Goal: Task Accomplishment & Management: Use online tool/utility

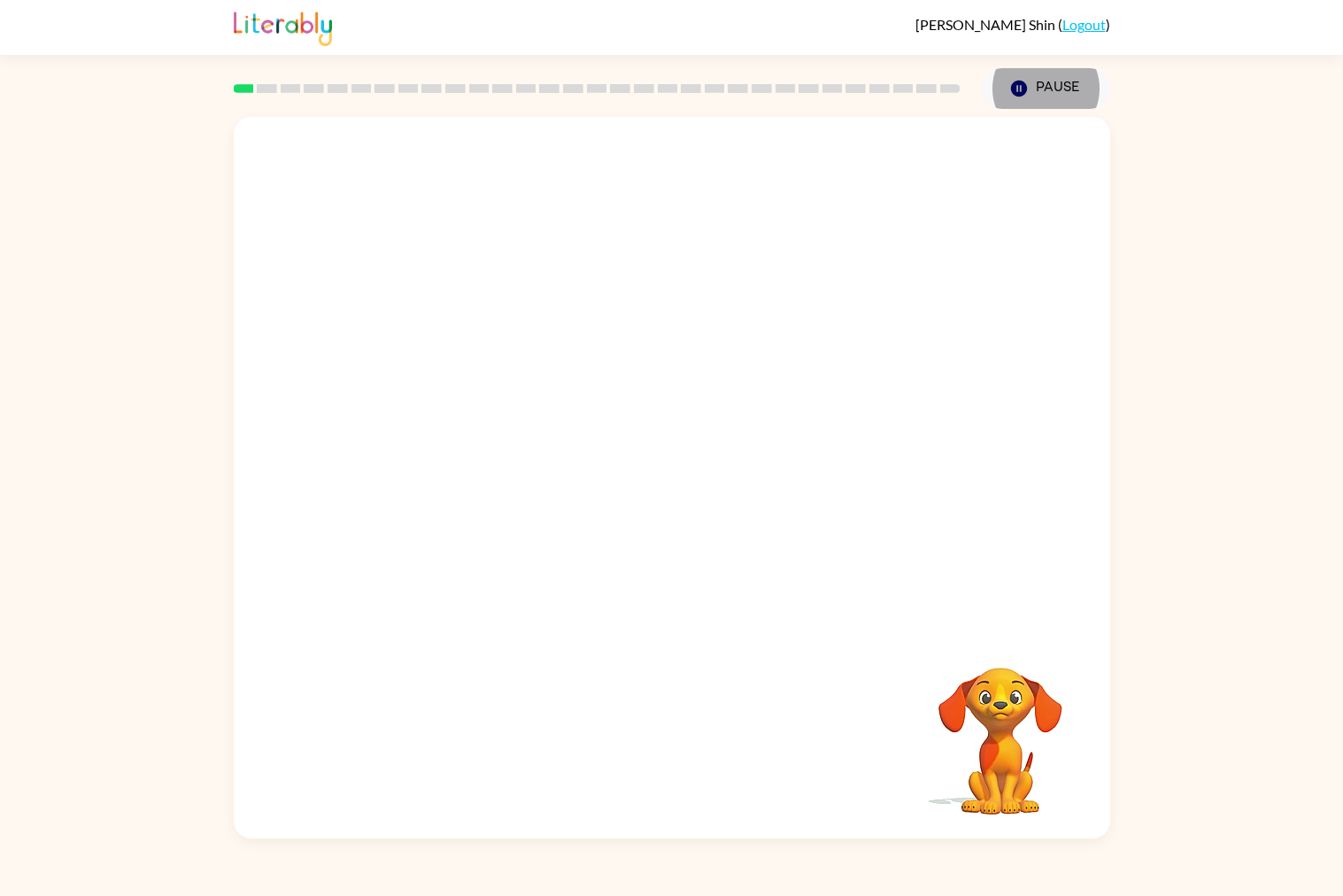
click at [578, 401] on video "Your browser must support playing .mp4 files to use Literably. Please try using…" at bounding box center [672, 373] width 877 height 513
click at [585, 389] on video "Your browser must support playing .mp4 files to use Literably. Please try using…" at bounding box center [672, 373] width 877 height 513
click at [583, 386] on video "Your browser must support playing .mp4 files to use Literably. Please try using…" at bounding box center [672, 373] width 877 height 513
click at [591, 394] on video "Your browser must support playing .mp4 files to use Literably. Please try using…" at bounding box center [672, 373] width 877 height 513
click at [582, 402] on video "Your browser must support playing .mp4 files to use Literably. Please try using…" at bounding box center [672, 373] width 877 height 513
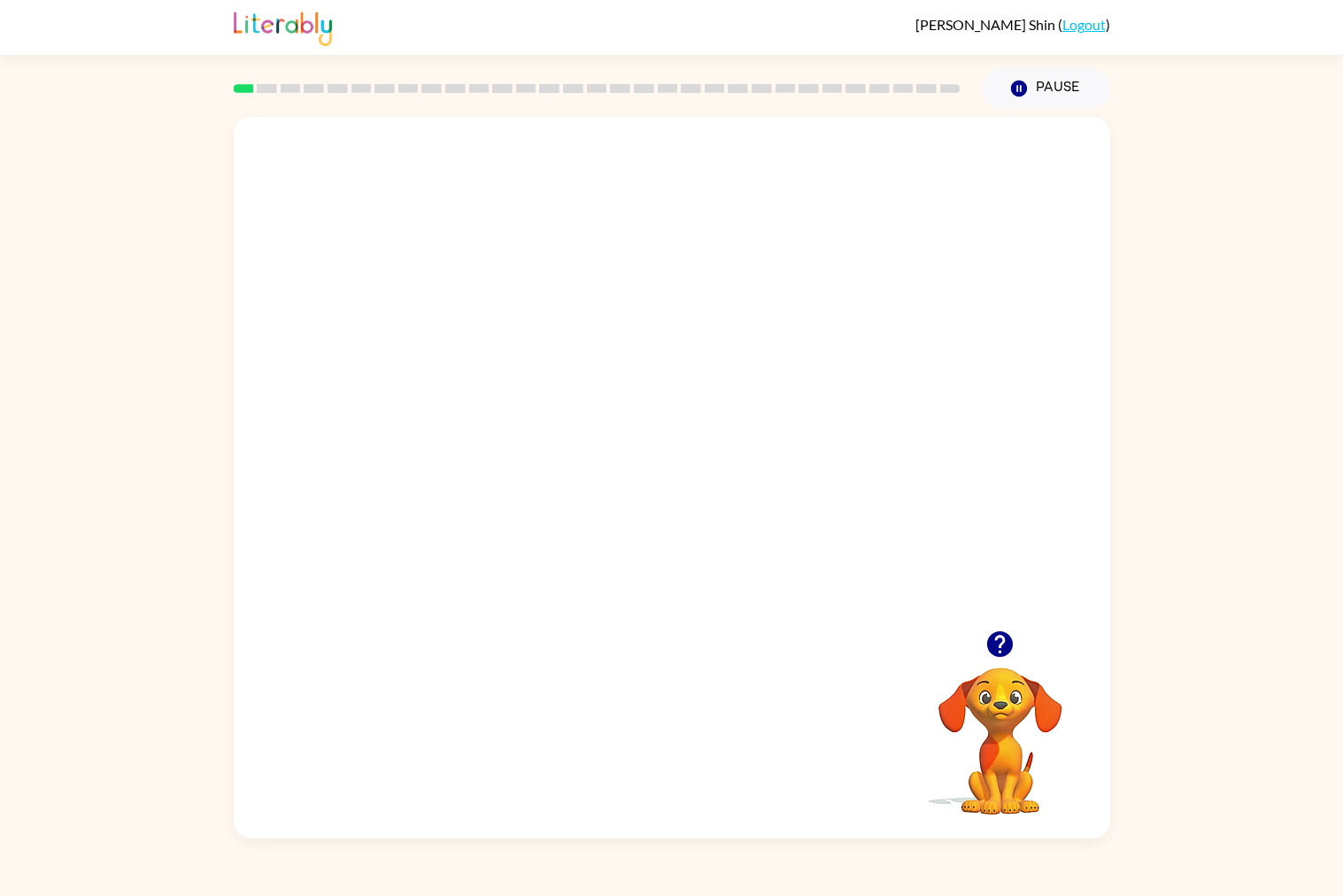
click at [571, 399] on video "Your browser must support playing .mp4 files to use Literably. Please try using…" at bounding box center [672, 373] width 877 height 513
click at [572, 397] on video "Your browser must support playing .mp4 files to use Literably. Please try using…" at bounding box center [672, 373] width 877 height 513
click at [570, 396] on video "Your browser must support playing .mp4 files to use Literably. Please try using…" at bounding box center [672, 373] width 877 height 513
click at [570, 379] on video "Your browser must support playing .mp4 files to use Literably. Please try using…" at bounding box center [672, 373] width 877 height 513
click at [740, 477] on video "Your browser must support playing .mp4 files to use Literably. Please try using…" at bounding box center [672, 373] width 877 height 513
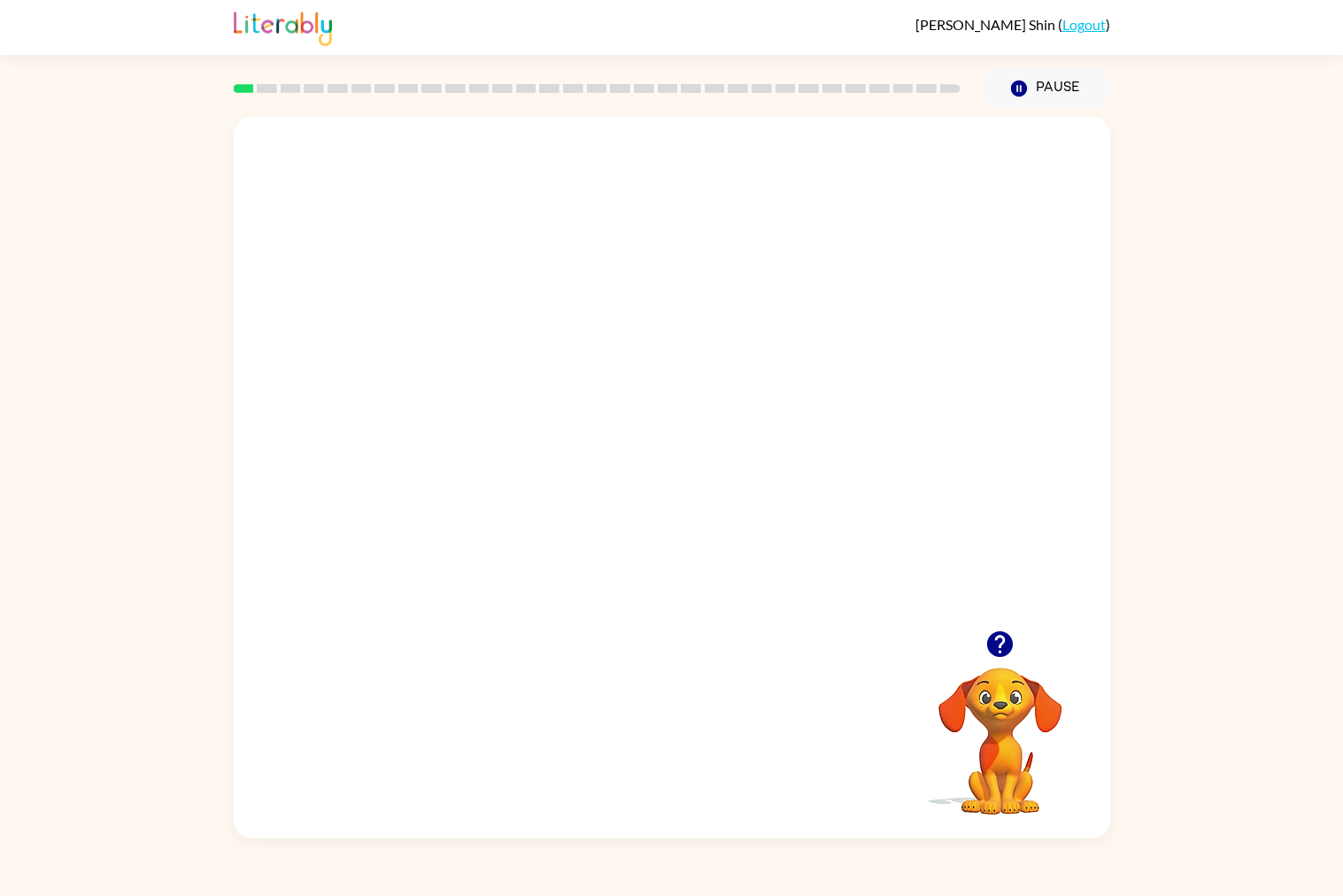
click at [746, 500] on video "Your browser must support playing .mp4 files to use Literably. Please try using…" at bounding box center [672, 373] width 877 height 513
click at [762, 482] on video "Your browser must support playing .mp4 files to use Literably. Please try using…" at bounding box center [672, 373] width 877 height 513
click at [767, 473] on video "Your browser must support playing .mp4 files to use Literably. Please try using…" at bounding box center [672, 373] width 877 height 513
click at [829, 410] on video "Your browser must support playing .mp4 files to use Literably. Please try using…" at bounding box center [672, 373] width 877 height 513
click at [858, 406] on video "Your browser must support playing .mp4 files to use Literably. Please try using…" at bounding box center [672, 373] width 877 height 513
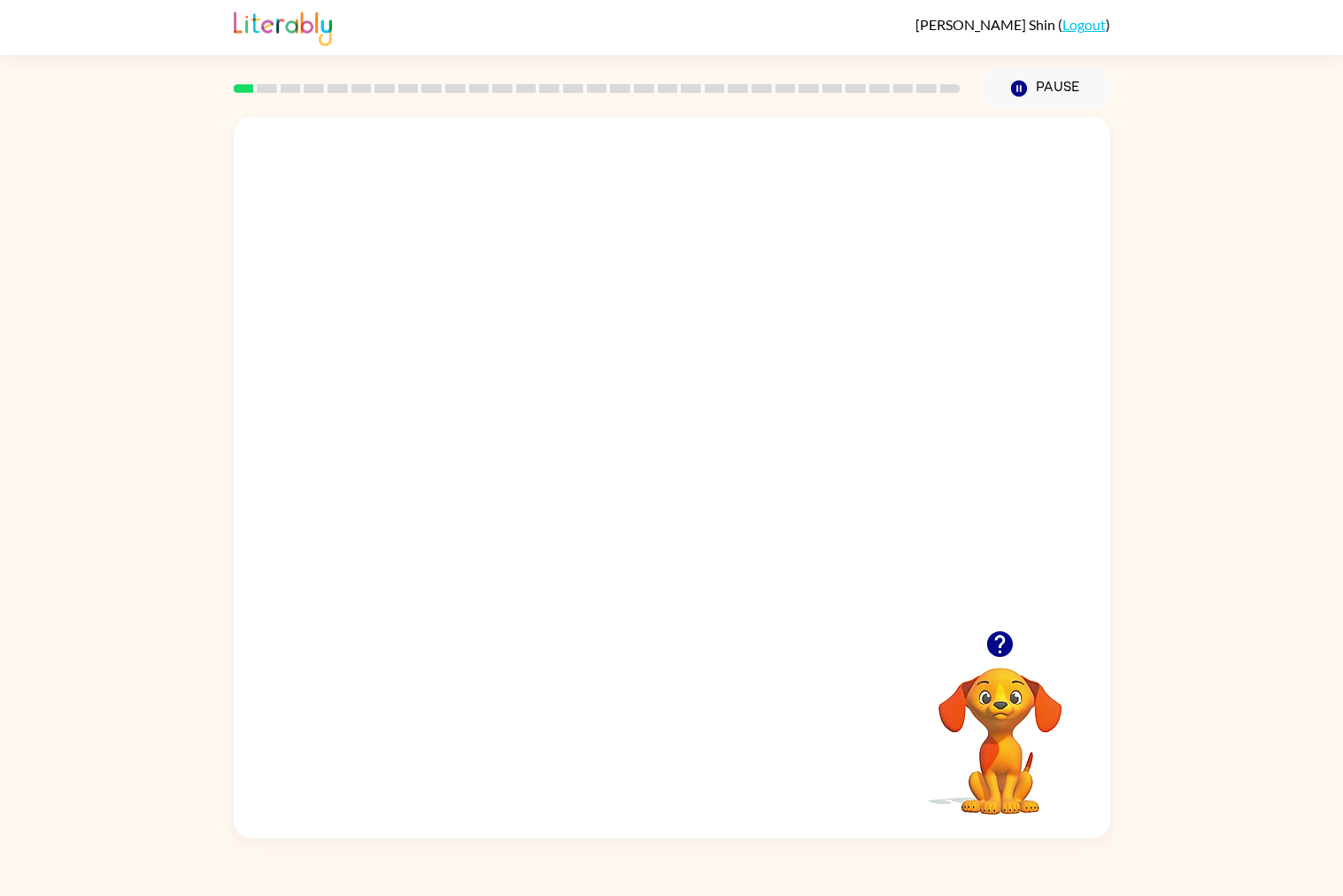
click at [856, 391] on video "Your browser must support playing .mp4 files to use Literably. Please try using…" at bounding box center [672, 373] width 877 height 513
click at [694, 497] on div at bounding box center [672, 487] width 113 height 64
click at [637, 500] on div at bounding box center [672, 487] width 113 height 64
click at [672, 489] on icon "button" at bounding box center [672, 487] width 31 height 31
click at [660, 496] on div at bounding box center [672, 373] width 877 height 513
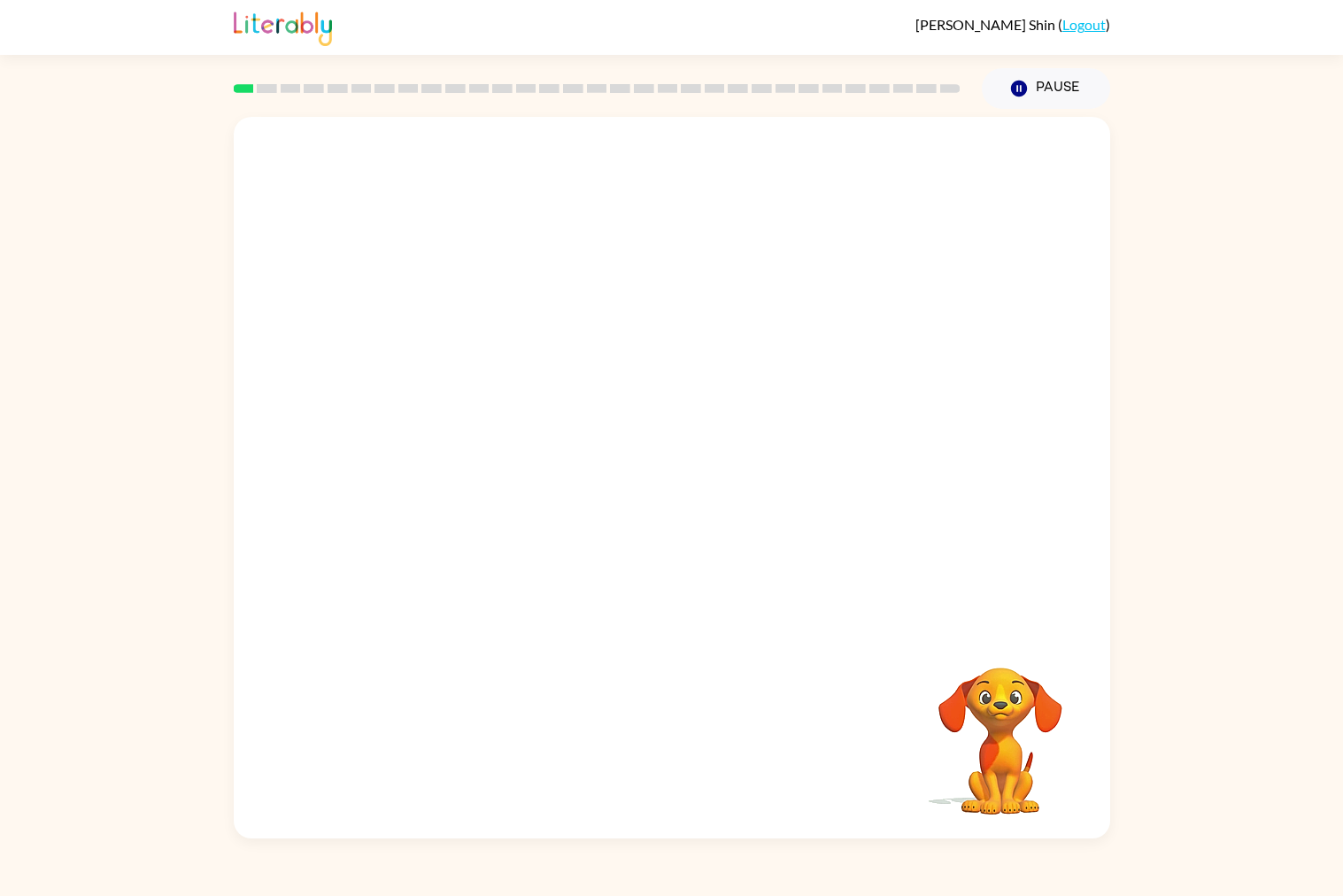
click at [1119, 478] on div "Your browser must support playing .mp4 files to use Literably. Please try using…" at bounding box center [672, 473] width 1343 height 729
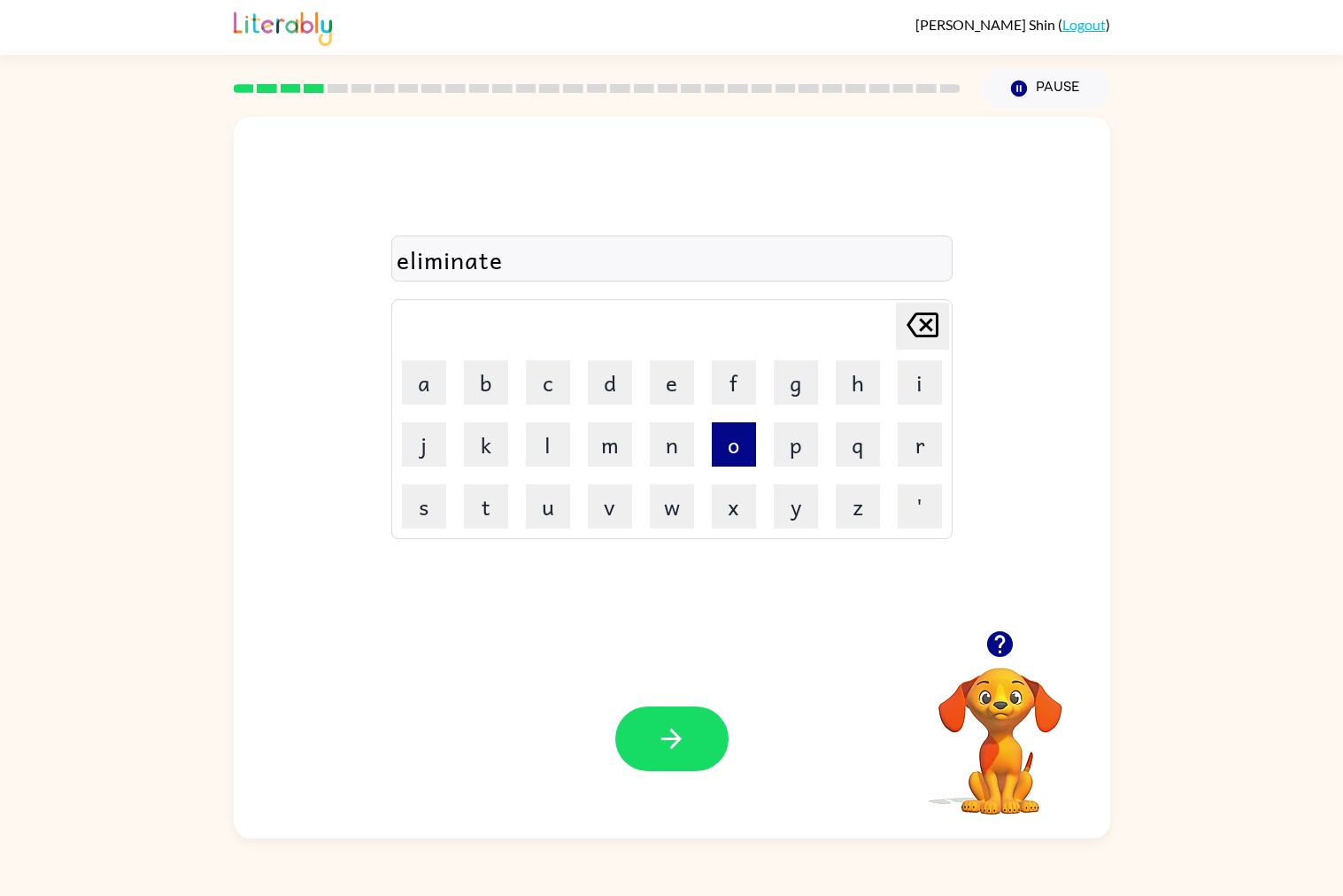
click at [725, 441] on button "o" at bounding box center [734, 444] width 44 height 44
type button "o"
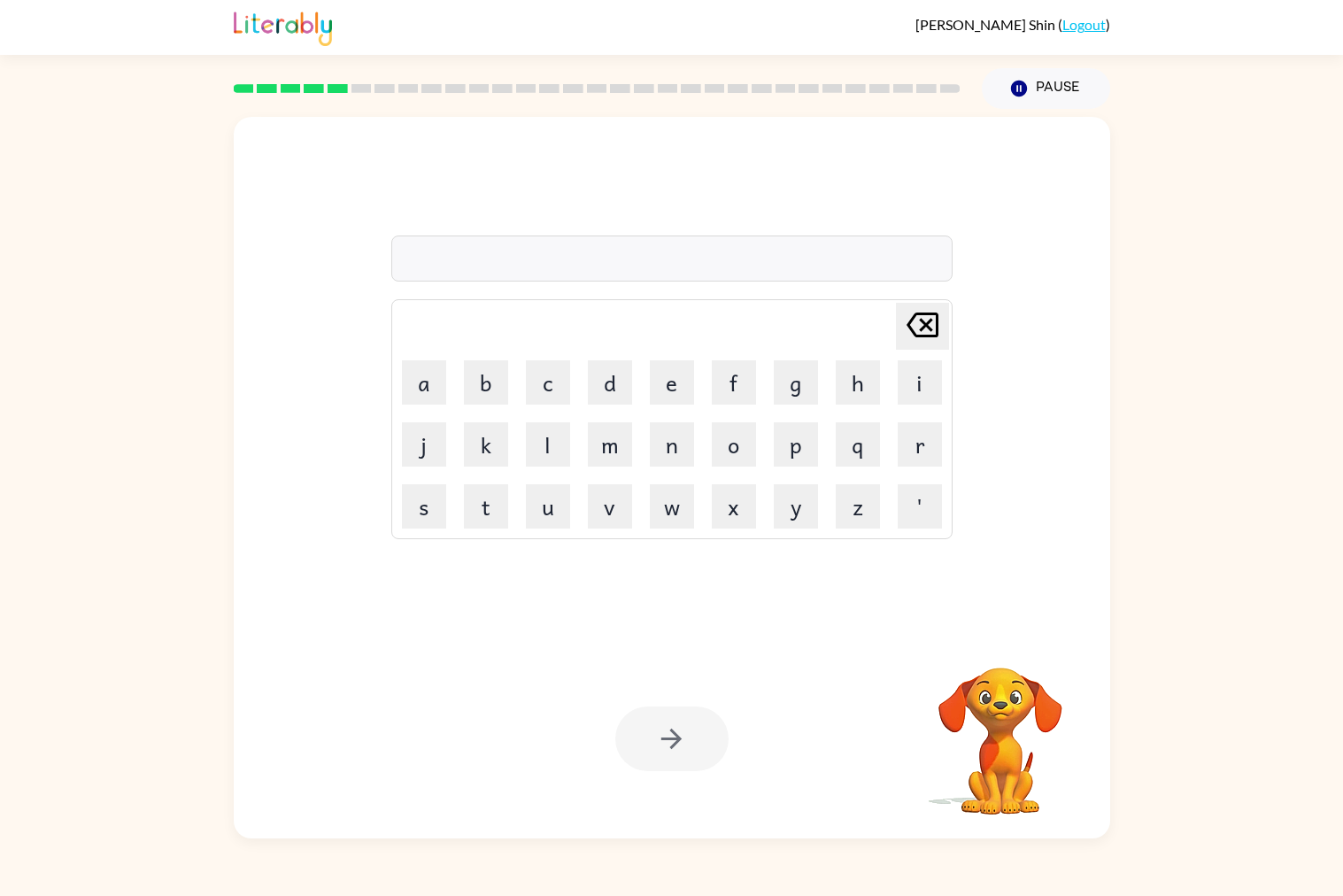
click at [336, 87] on rect at bounding box center [338, 88] width 20 height 9
click at [1184, 428] on div "puddle Delete Delete last character input a b c d e f g h i j k l m n o p q r s…" at bounding box center [672, 473] width 1343 height 729
click at [934, 678] on video "Your browser must support playing .mp4 files to use Literably. Please try using…" at bounding box center [1001, 729] width 178 height 178
click at [924, 516] on button "'" at bounding box center [920, 507] width 44 height 44
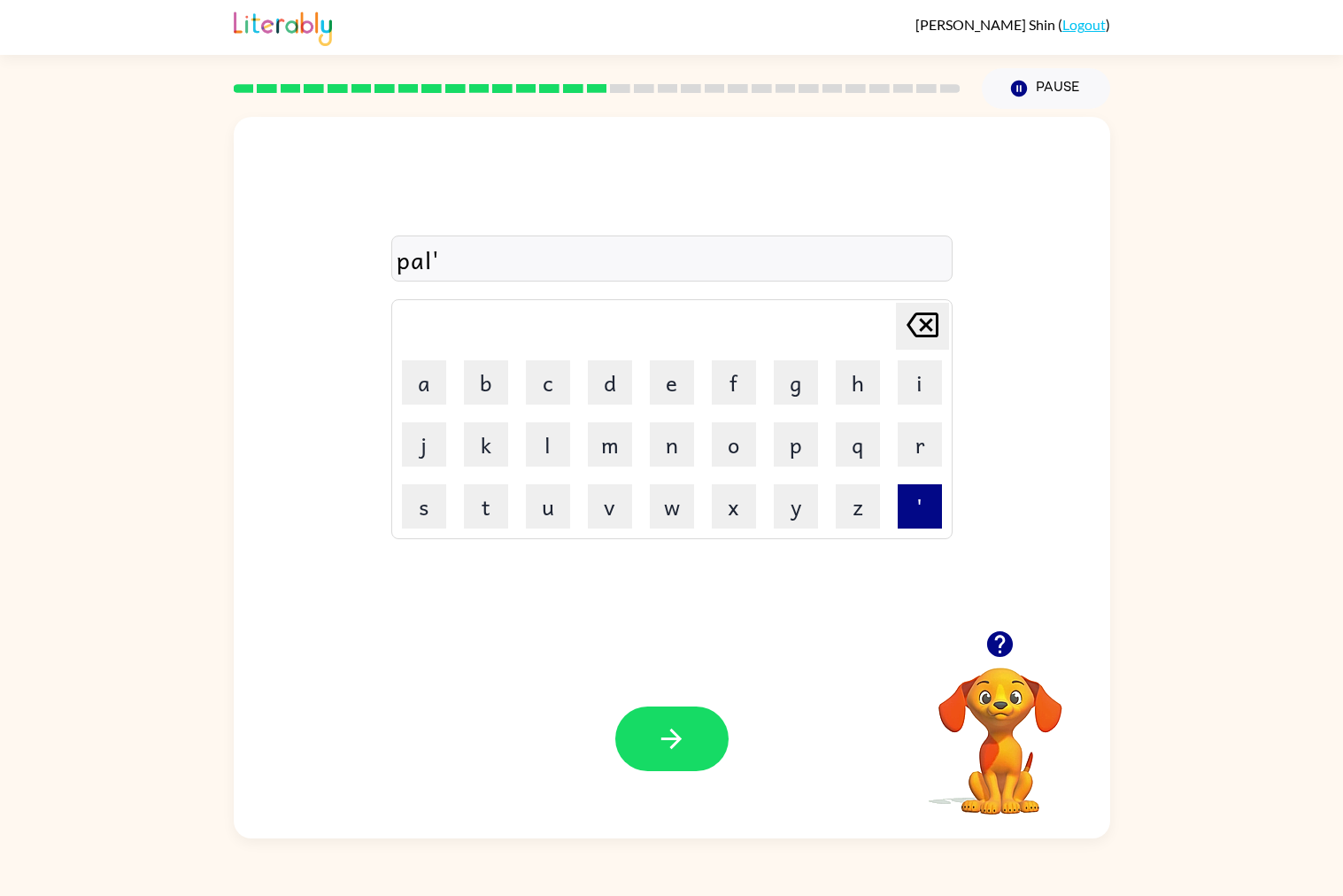
type button "'"
click at [989, 670] on video "Your browser must support playing .mp4 files to use Literably. Please try using…" at bounding box center [1001, 729] width 178 height 178
click at [1004, 657] on icon "button" at bounding box center [1001, 645] width 31 height 31
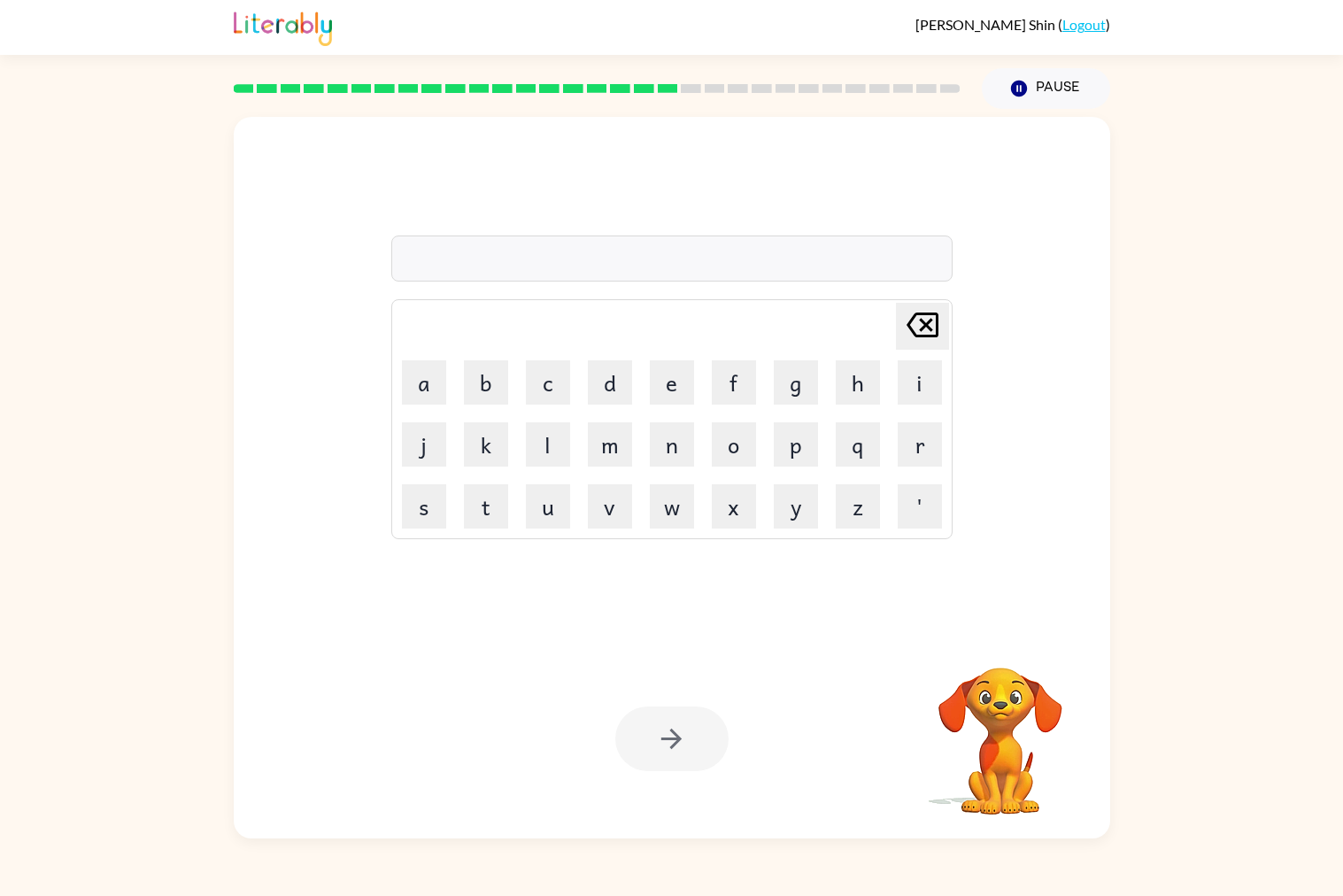
click at [675, 264] on div at bounding box center [672, 258] width 561 height 46
click at [1015, 655] on icon "button" at bounding box center [1001, 645] width 31 height 31
click at [995, 661] on button "button" at bounding box center [1000, 644] width 45 height 45
